Goal: Register for event/course

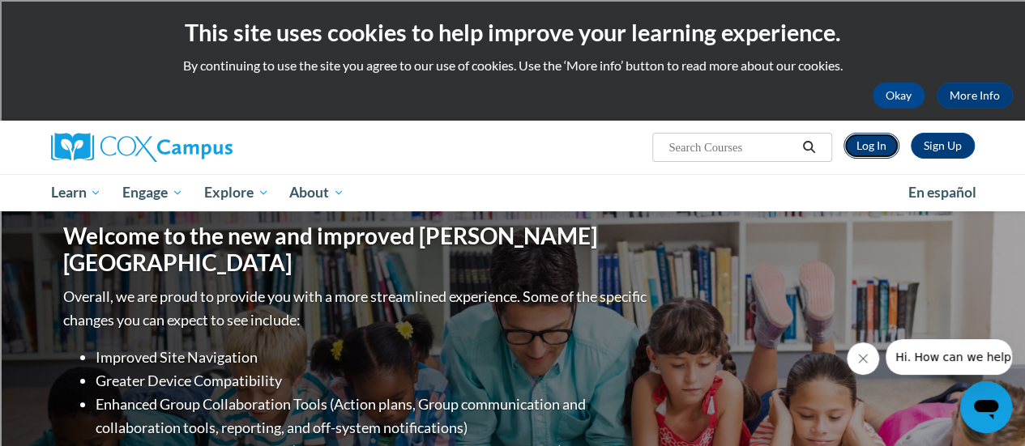
click at [865, 153] on link "Log In" at bounding box center [871, 146] width 56 height 26
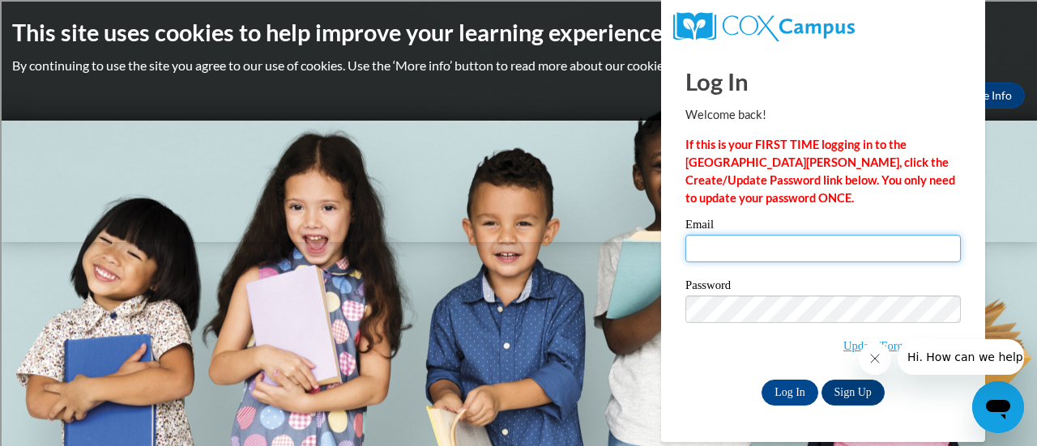
click at [812, 258] on input "Email" at bounding box center [822, 249] width 275 height 28
type input "rebekah.hetchler@rusd.org"
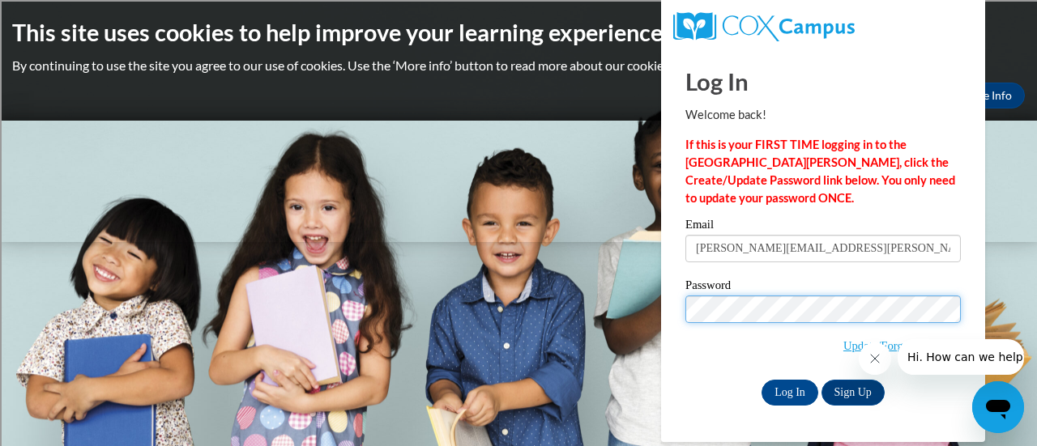
click at [761, 380] on input "Log In" at bounding box center [789, 393] width 57 height 26
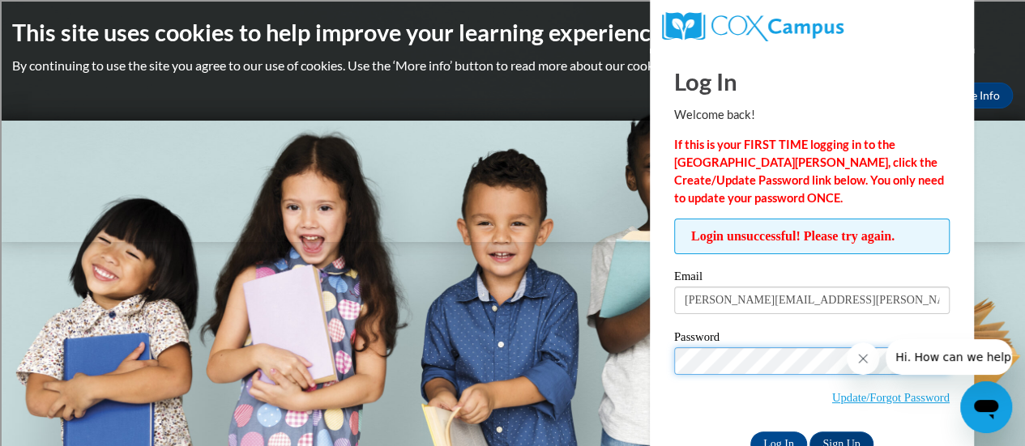
click at [750, 432] on input "Log In" at bounding box center [778, 445] width 57 height 26
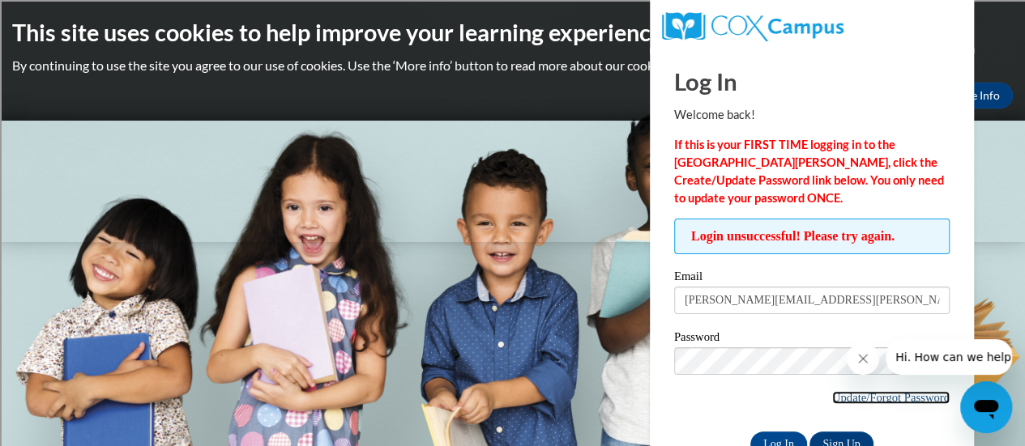
click at [863, 399] on link "Update/Forgot Password" at bounding box center [890, 397] width 117 height 13
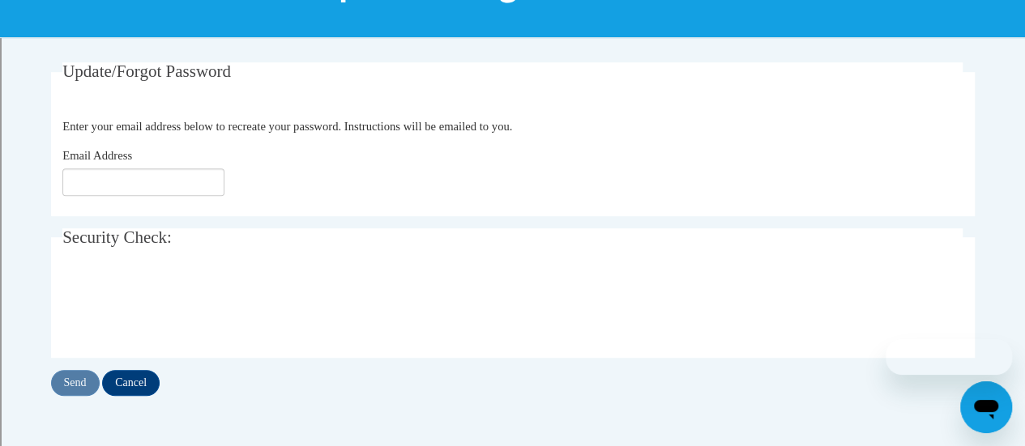
scroll to position [266, 0]
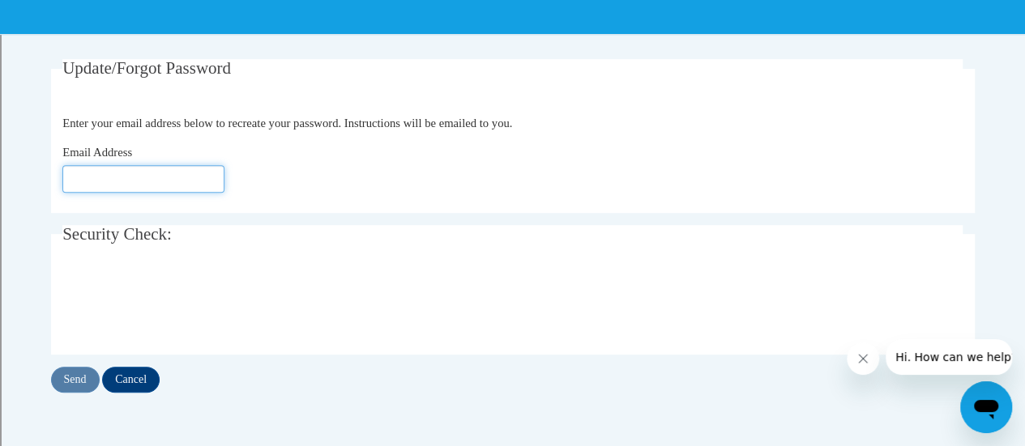
click at [144, 177] on input "Email Address" at bounding box center [143, 179] width 162 height 28
click at [83, 391] on input "Send" at bounding box center [75, 380] width 49 height 26
click at [109, 177] on input "Email Address" at bounding box center [143, 179] width 162 height 28
type input "[PERSON_NAME][EMAIL_ADDRESS][PERSON_NAME][DOMAIN_NAME]"
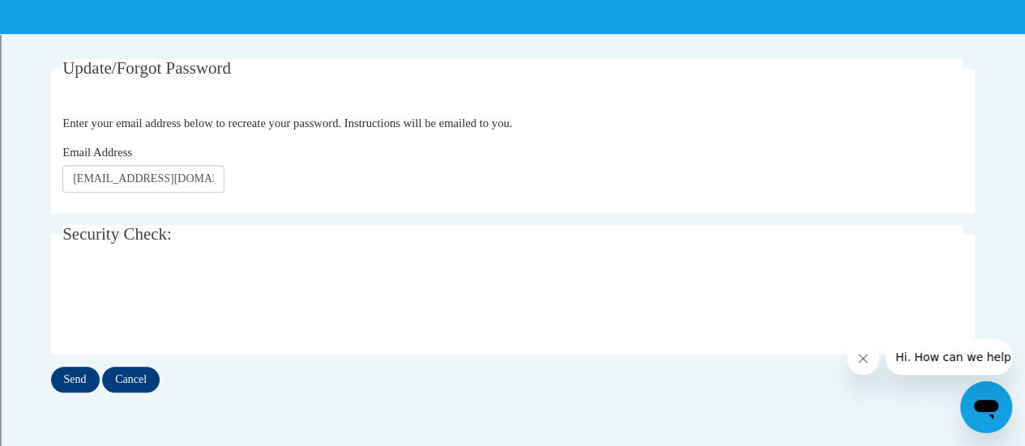
click at [253, 225] on legend "Security Check:" at bounding box center [512, 234] width 900 height 19
click at [78, 375] on input "Send" at bounding box center [75, 380] width 49 height 26
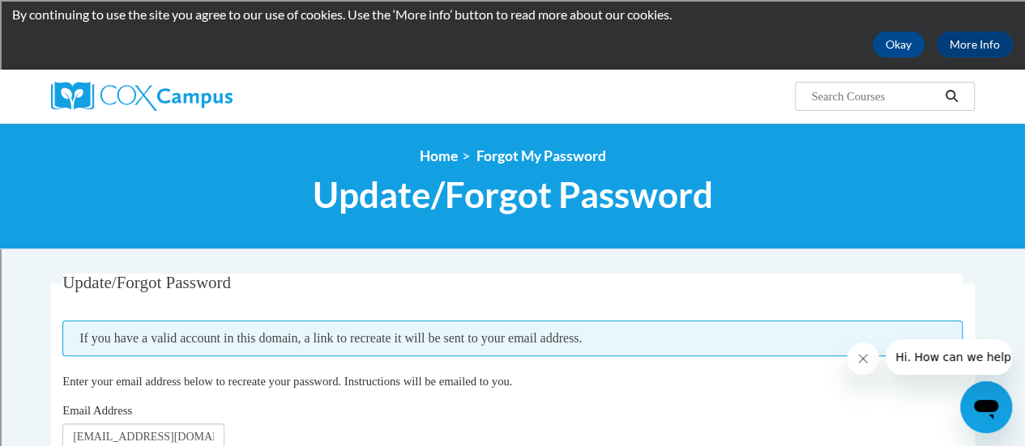
scroll to position [50, 0]
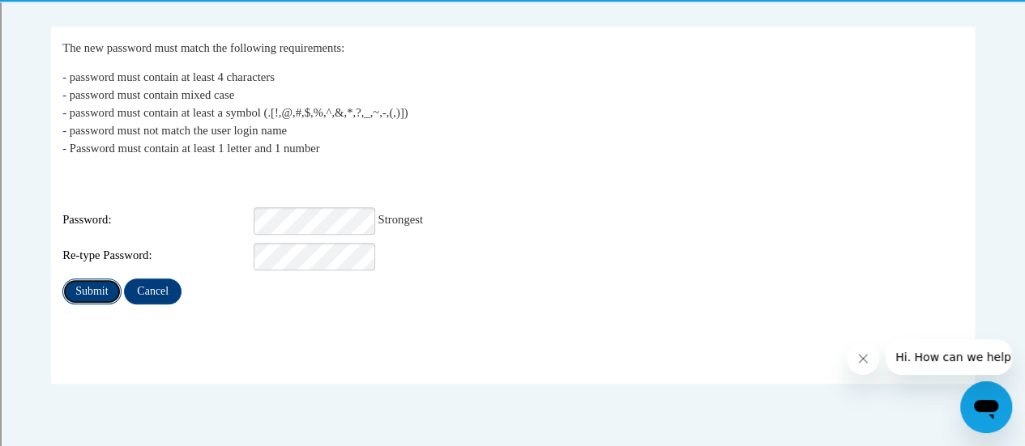
click at [96, 289] on input "Submit" at bounding box center [91, 292] width 58 height 26
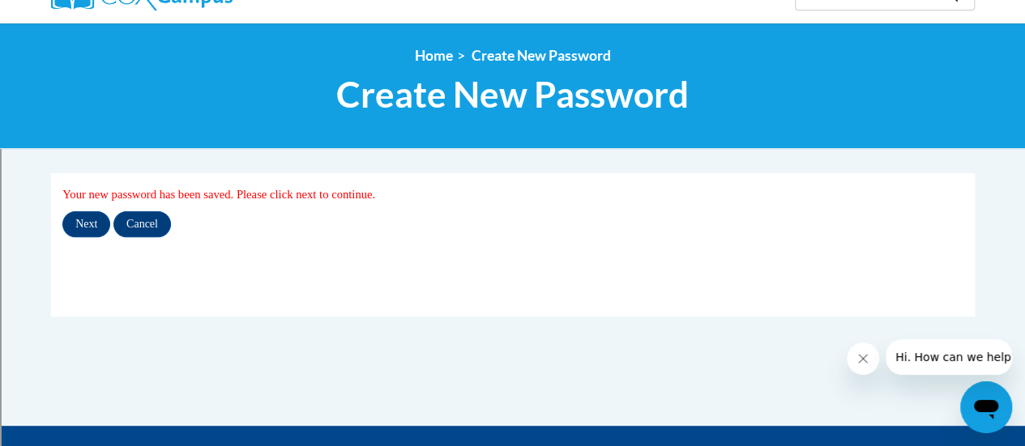
scroll to position [152, 0]
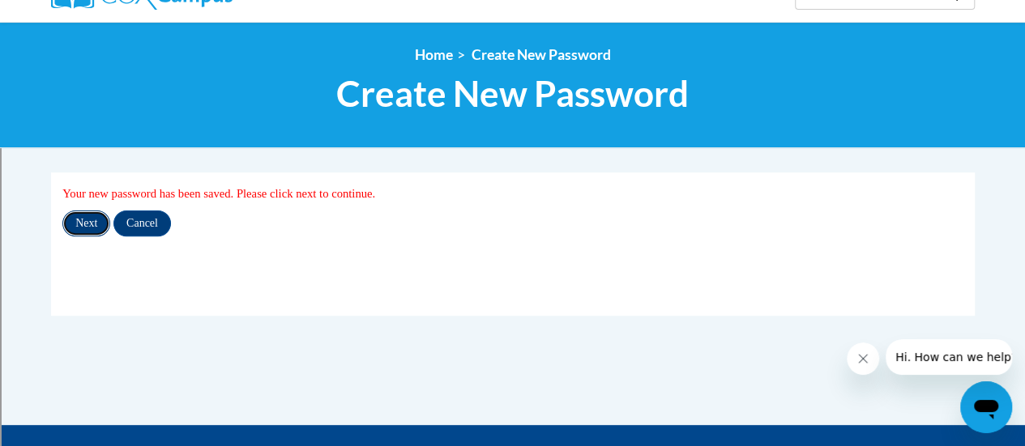
click at [89, 224] on input "Next" at bounding box center [86, 224] width 48 height 26
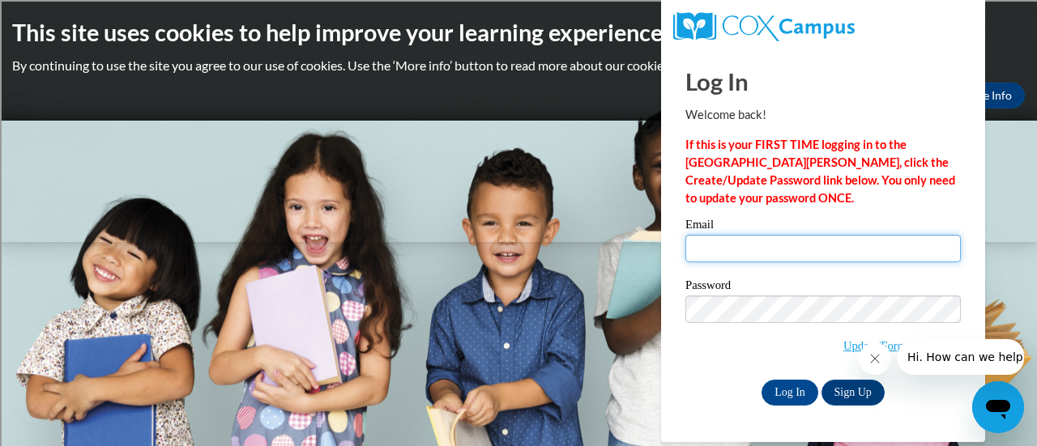
click at [810, 249] on input "Email" at bounding box center [822, 249] width 275 height 28
type input "rebekah.hetchler@rusd.org"
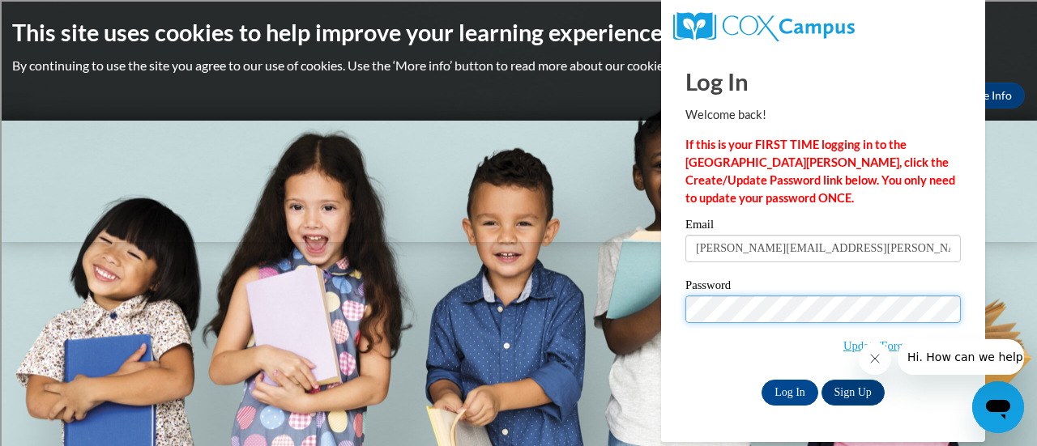
click at [761, 380] on input "Log In" at bounding box center [789, 393] width 57 height 26
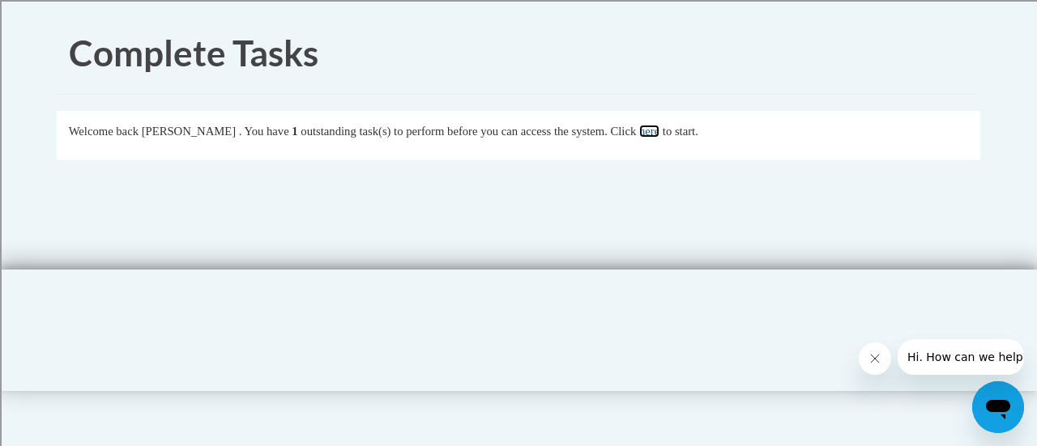
click at [659, 133] on link "here" at bounding box center [649, 131] width 20 height 13
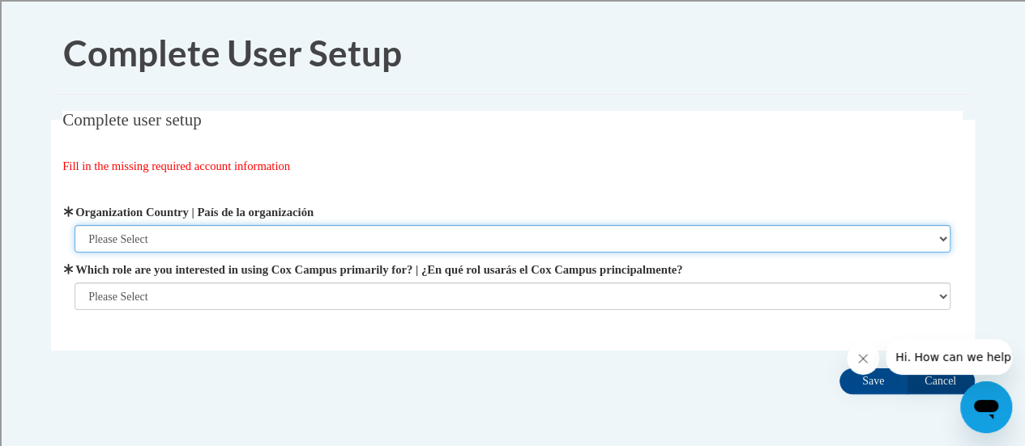
click at [355, 236] on select "Please Select [GEOGRAPHIC_DATA] | [GEOGRAPHIC_DATA] Outside of [GEOGRAPHIC_DATA…" at bounding box center [513, 239] width 876 height 28
select select "ad49bcad-a171-4b2e-b99c-48b446064914"
click at [75, 225] on select "Please Select [GEOGRAPHIC_DATA] | [GEOGRAPHIC_DATA] Outside of [GEOGRAPHIC_DATA…" at bounding box center [513, 239] width 876 height 28
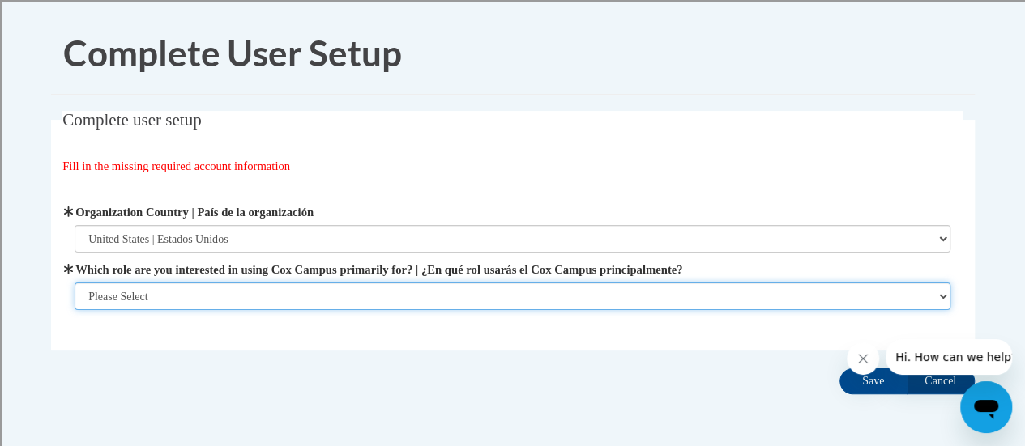
click at [318, 300] on select "Please Select College/University | Colegio/Universidad Community/Nonprofit Part…" at bounding box center [513, 297] width 876 height 28
select select "fbf2d438-af2f-41f8-98f1-81c410e29de3"
click at [75, 310] on select "Please Select College/University | Colegio/Universidad Community/Nonprofit Part…" at bounding box center [513, 297] width 876 height 28
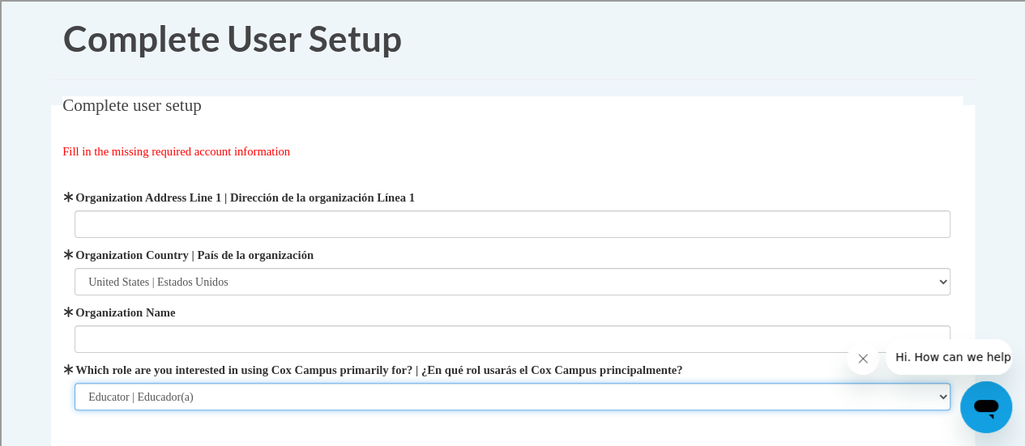
scroll to position [13, 0]
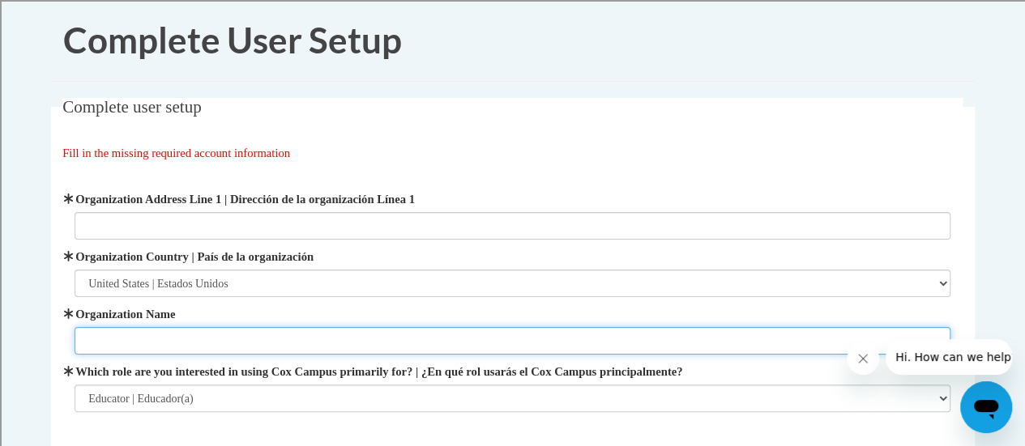
click at [254, 334] on input "Organization Name" at bounding box center [513, 341] width 876 height 28
type input "[GEOGRAPHIC_DATA]"
type input "[STREET_ADDRESS][PERSON_NAME]"
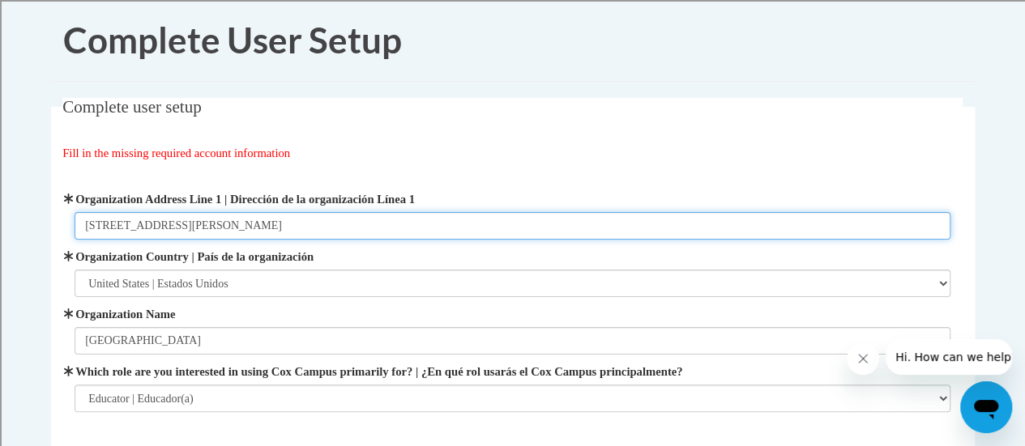
click at [112, 232] on input "[STREET_ADDRESS][PERSON_NAME]" at bounding box center [513, 226] width 876 height 28
type input "3109 Mt. [GEOGRAPHIC_DATA]."
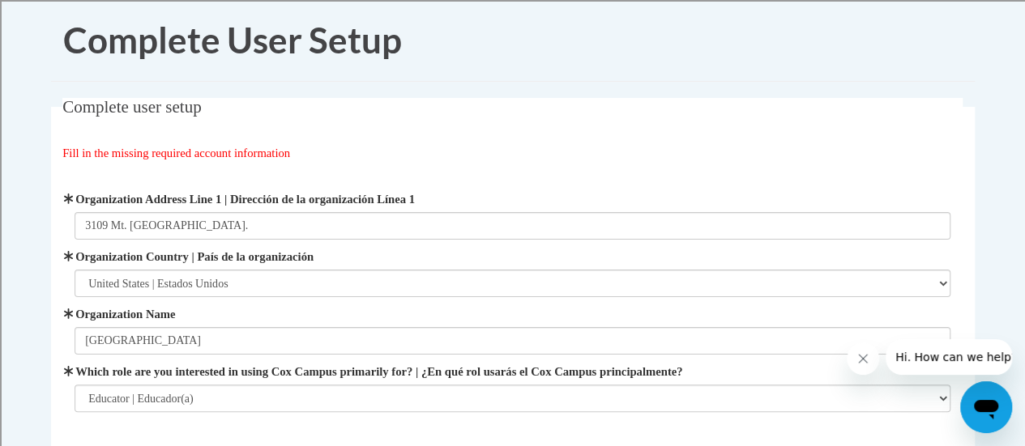
click at [471, 160] on div "Fill in the missing required account information" at bounding box center [512, 153] width 900 height 18
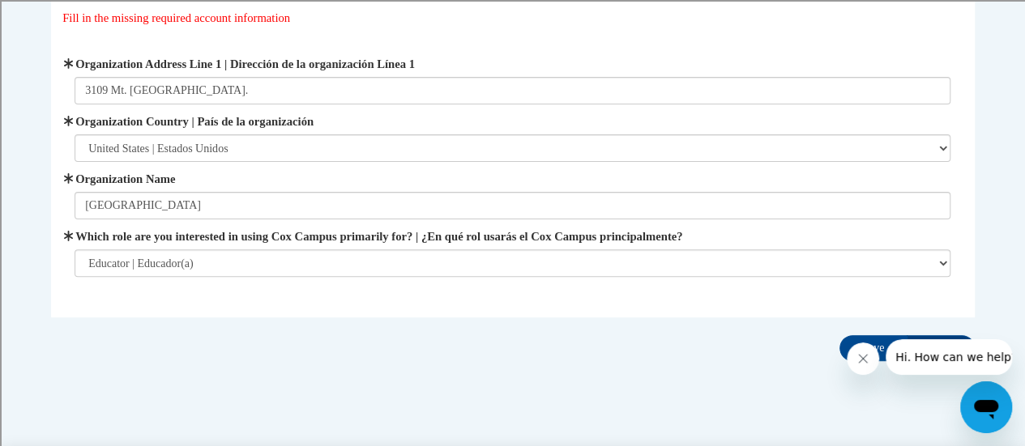
scroll to position [177, 0]
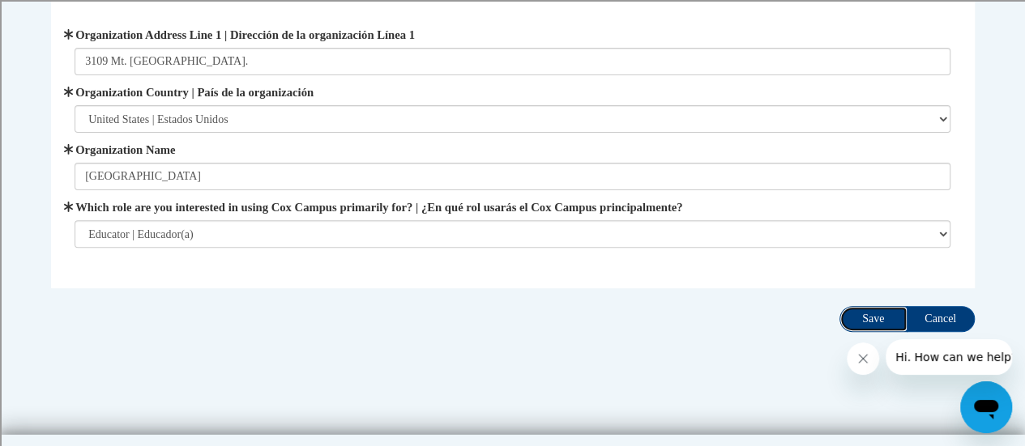
click at [880, 317] on input "Save" at bounding box center [873, 319] width 68 height 26
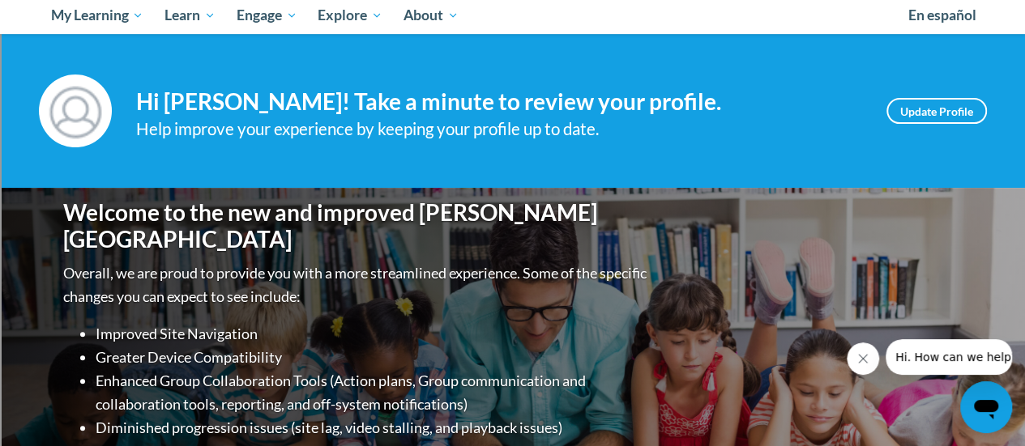
scroll to position [178, 0]
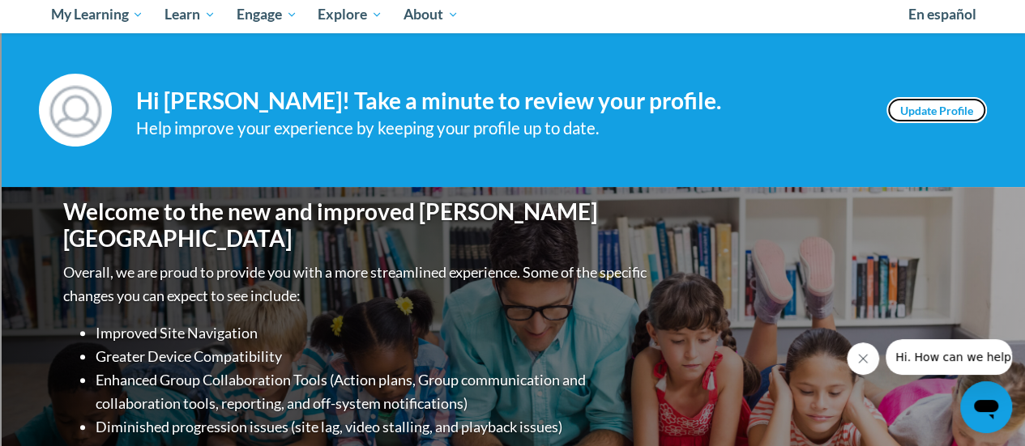
click at [948, 115] on link "Update Profile" at bounding box center [936, 110] width 100 height 26
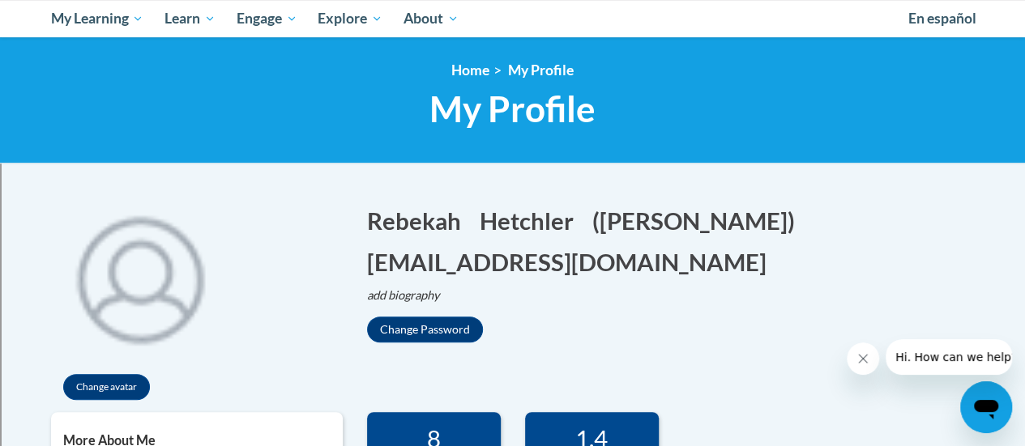
scroll to position [469, 0]
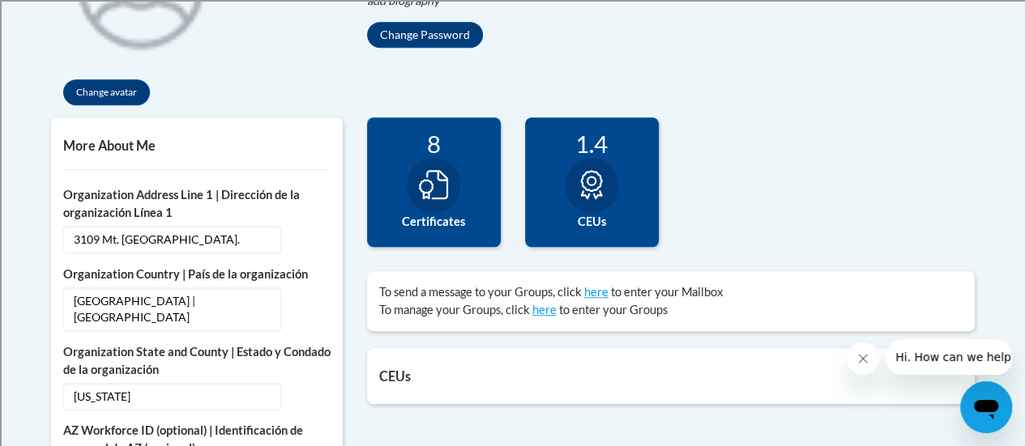
click at [420, 168] on div at bounding box center [433, 185] width 53 height 55
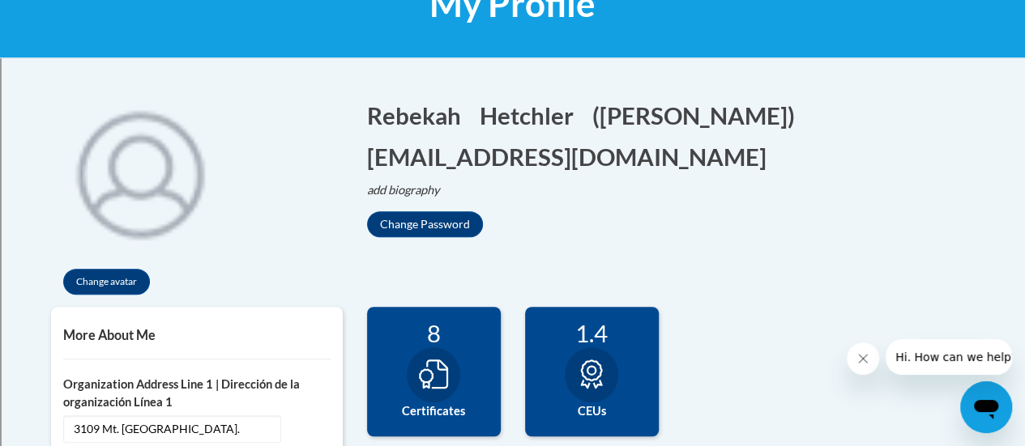
scroll to position [0, 0]
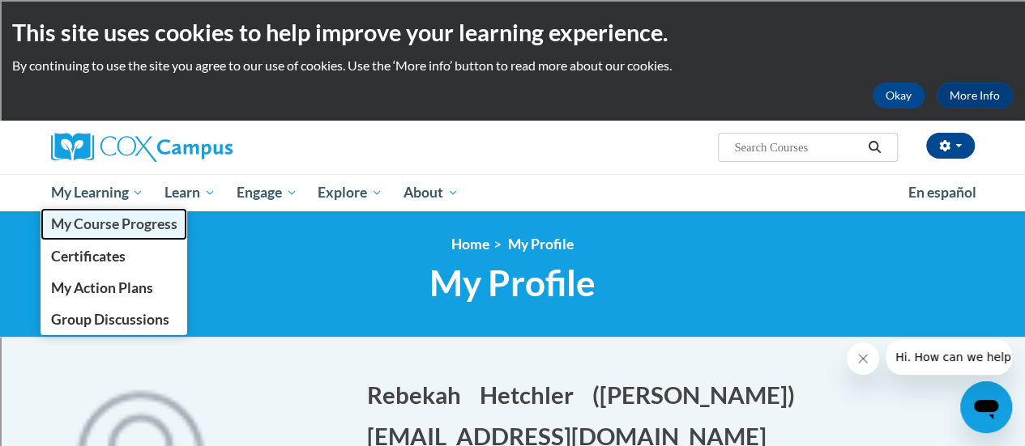
click at [123, 217] on span "My Course Progress" at bounding box center [113, 223] width 126 height 17
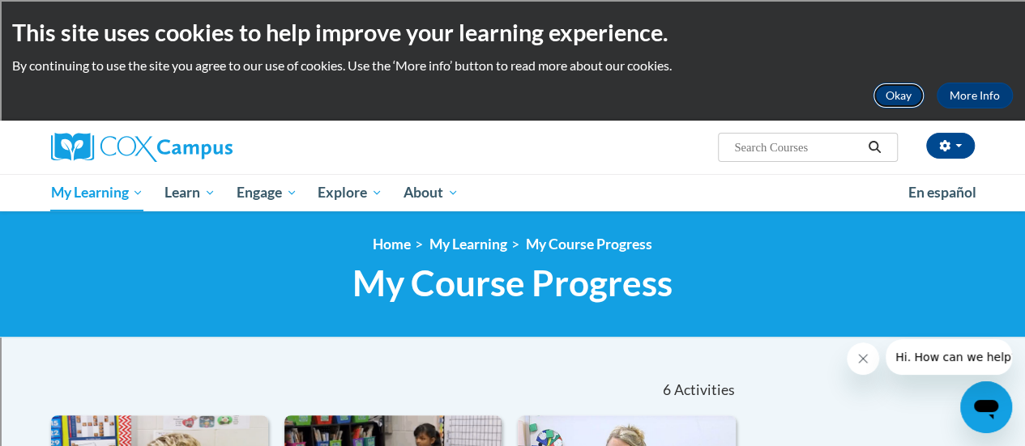
click at [890, 93] on button "Okay" at bounding box center [898, 96] width 52 height 26
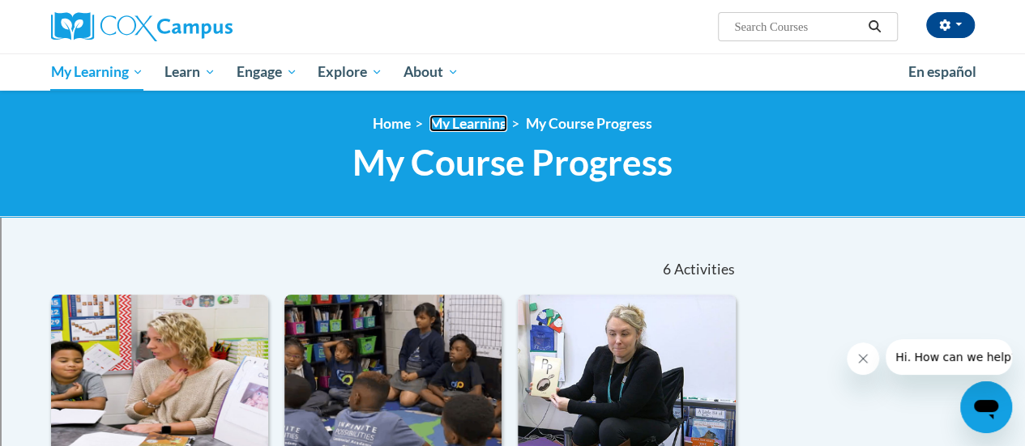
click at [447, 124] on link "My Learning" at bounding box center [468, 123] width 78 height 17
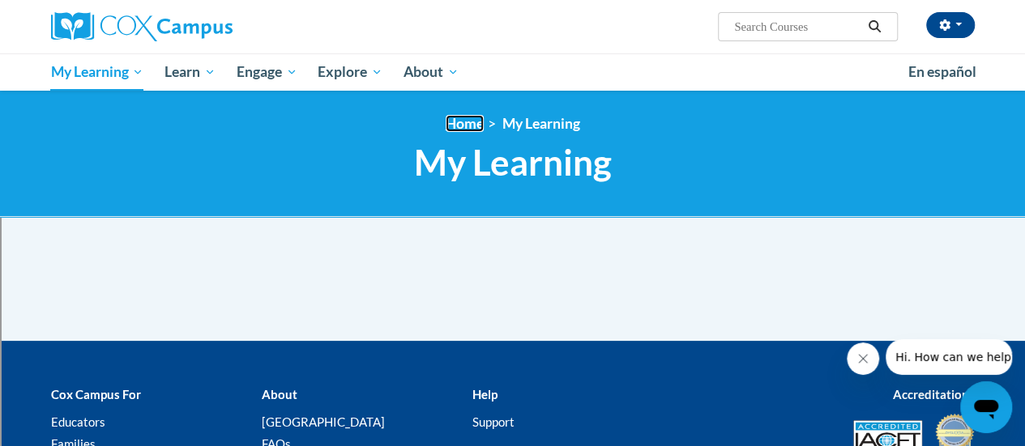
click at [462, 126] on link "Home" at bounding box center [464, 123] width 38 height 17
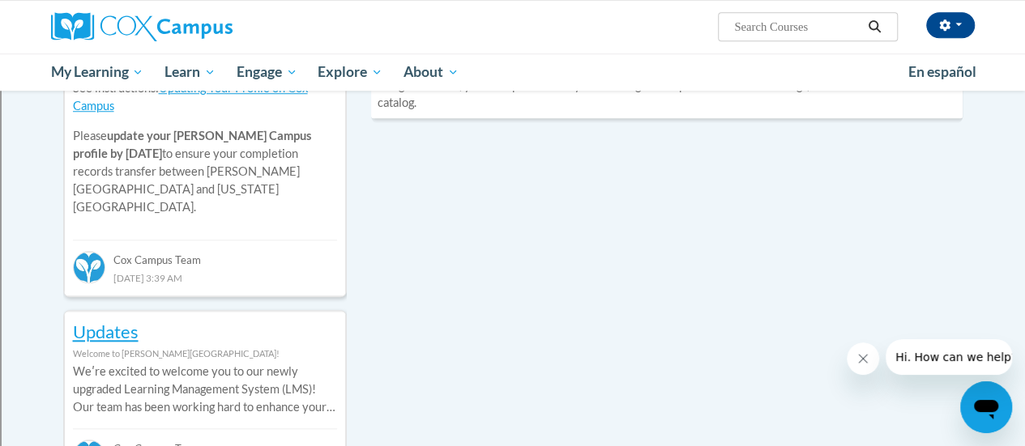
scroll to position [588, 0]
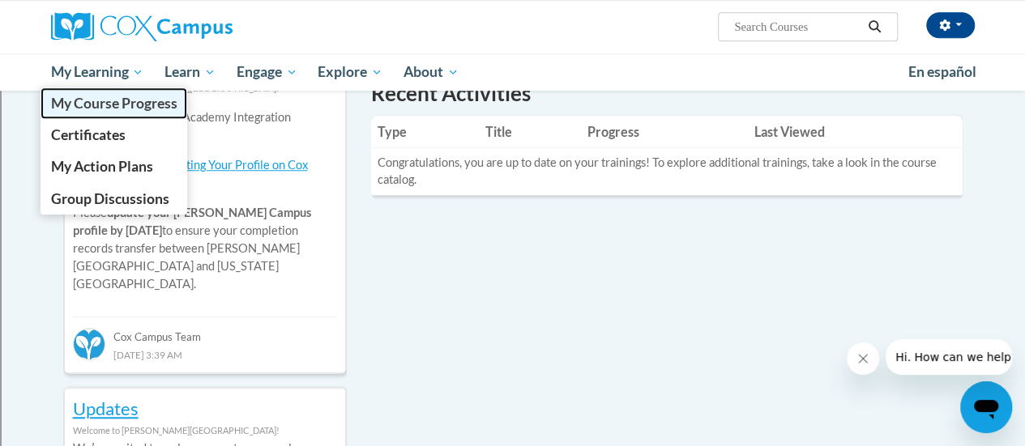
click at [104, 101] on span "My Course Progress" at bounding box center [113, 103] width 126 height 17
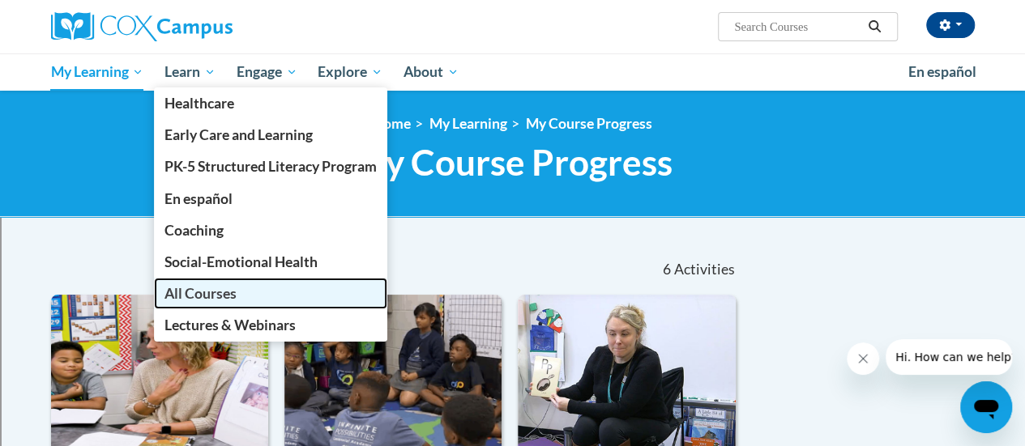
click at [209, 292] on span "All Courses" at bounding box center [200, 293] width 72 height 17
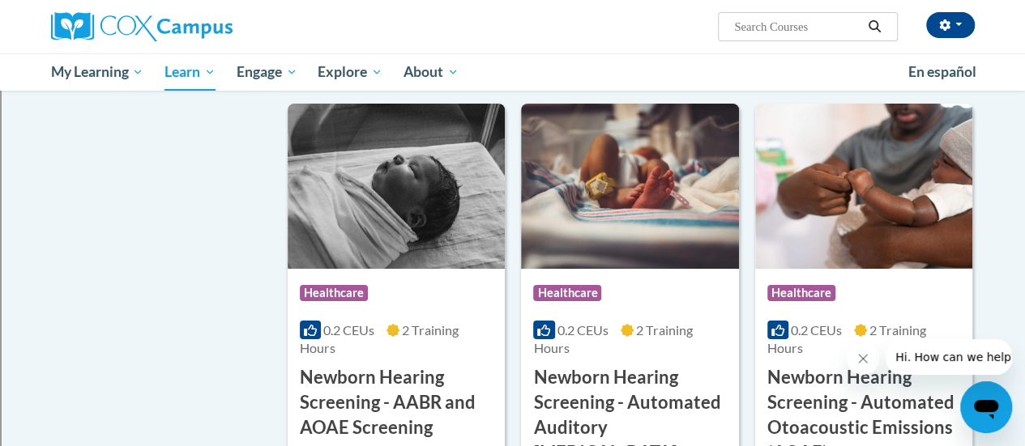
scroll to position [3014, 0]
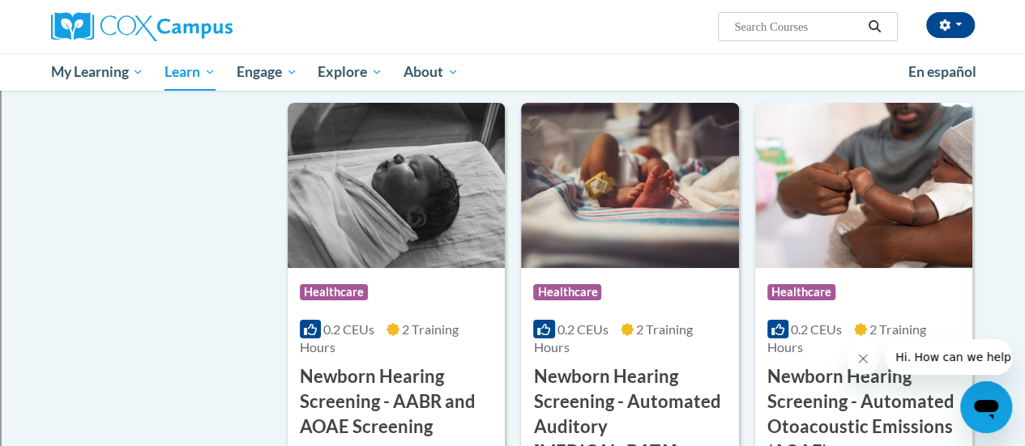
click at [781, 34] on input "Search..." at bounding box center [797, 26] width 130 height 19
type input "alphabet knowledge"
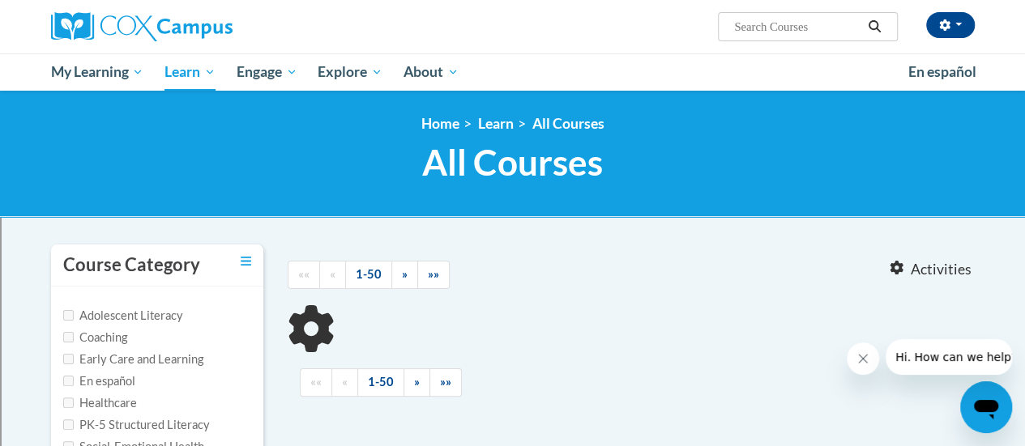
type input "alphabet knowledge"
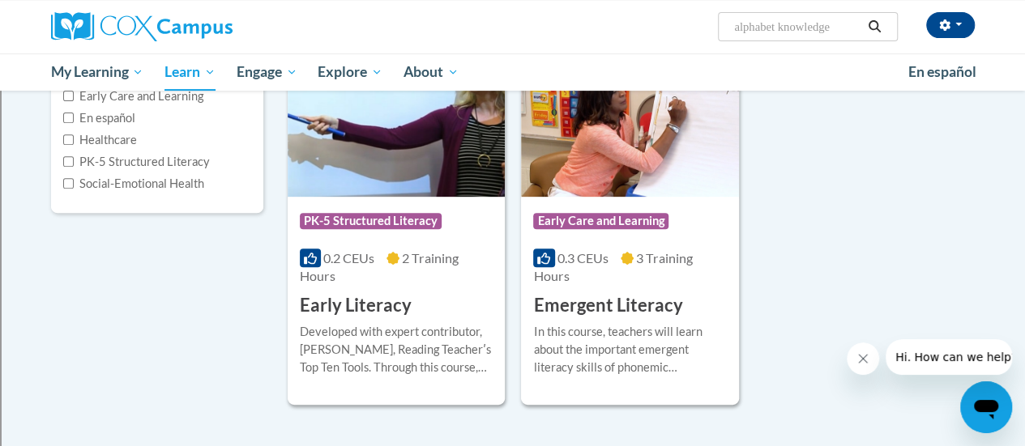
scroll to position [264, 0]
click at [356, 277] on div "0.2 CEUs 2 Training Hours" at bounding box center [396, 267] width 193 height 36
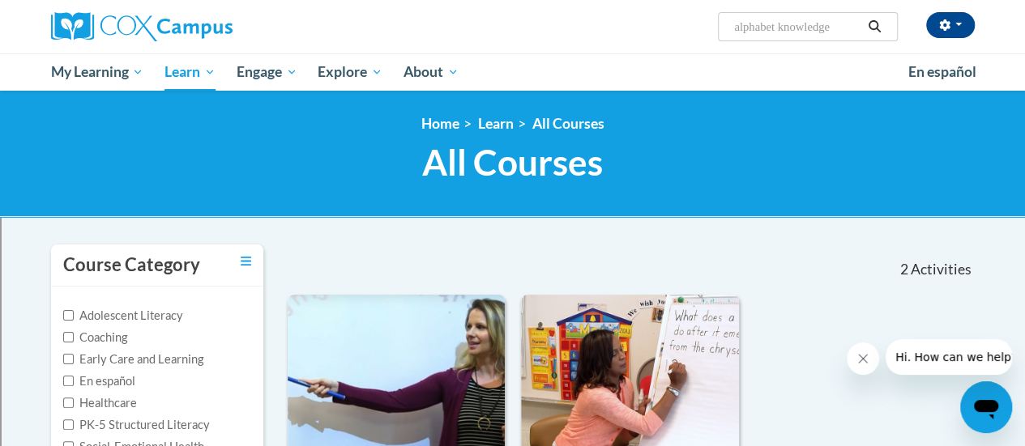
click at [829, 27] on input "alphabet knowledge" at bounding box center [797, 26] width 130 height 19
type input "response to intervention"
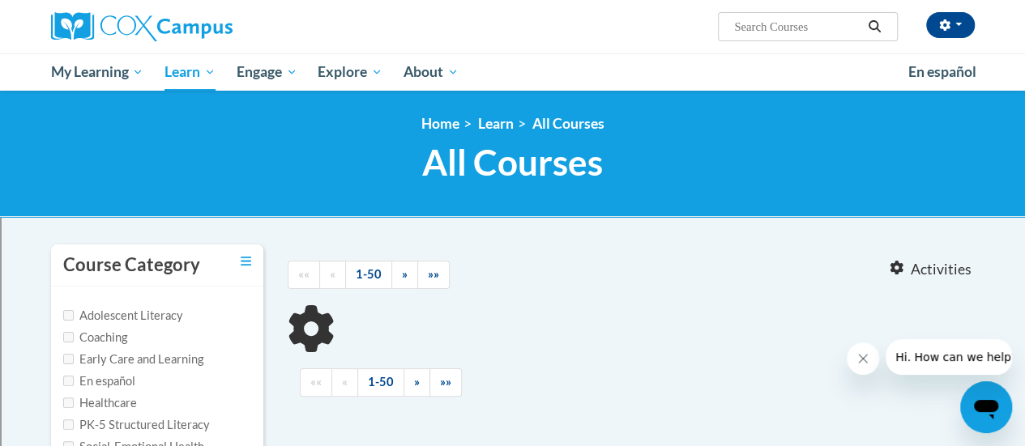
type input "response to intervention"
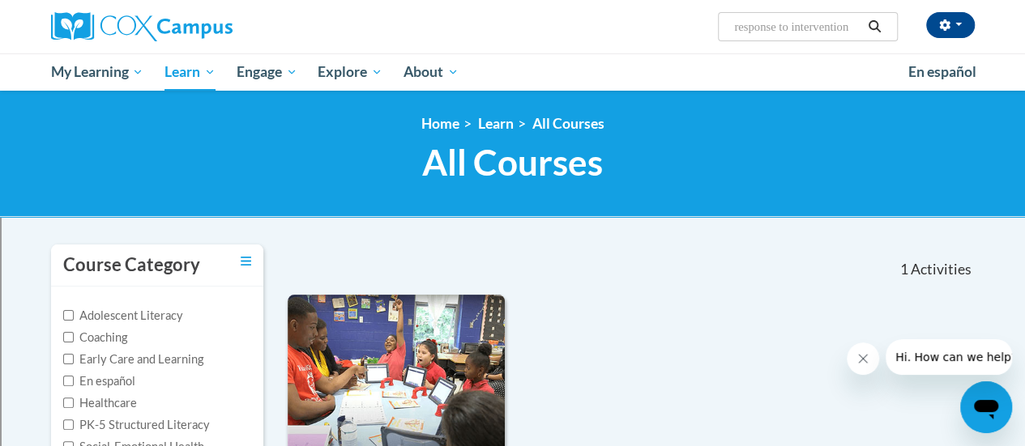
scroll to position [311, 0]
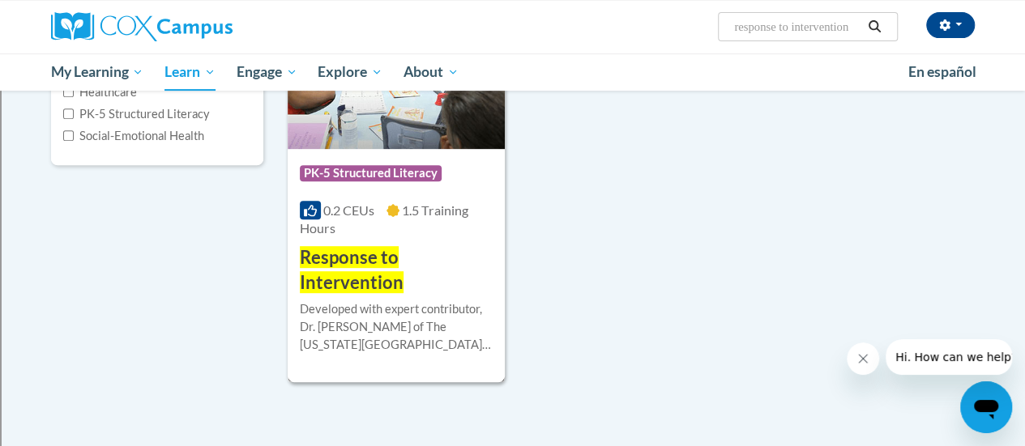
click at [420, 283] on h3 "Response to Intervention" at bounding box center [396, 270] width 193 height 50
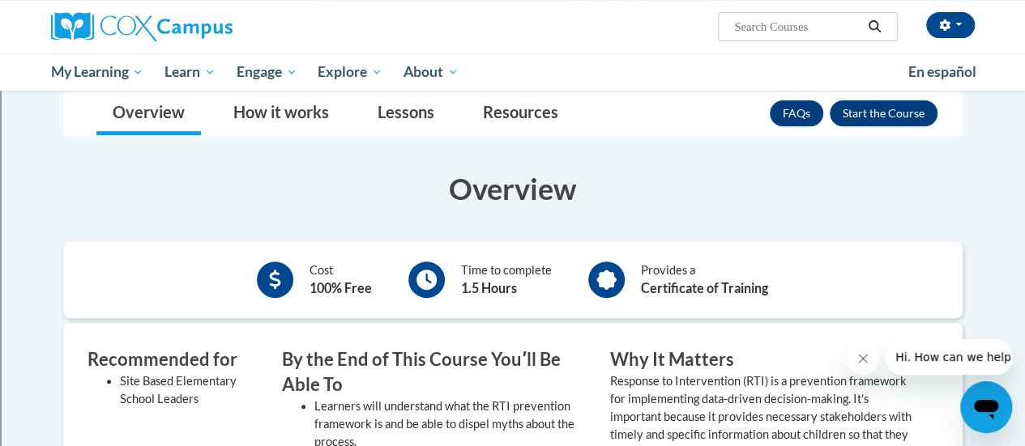
scroll to position [273, 0]
click at [892, 115] on button "Enroll" at bounding box center [883, 114] width 108 height 26
